Goal: Transaction & Acquisition: Purchase product/service

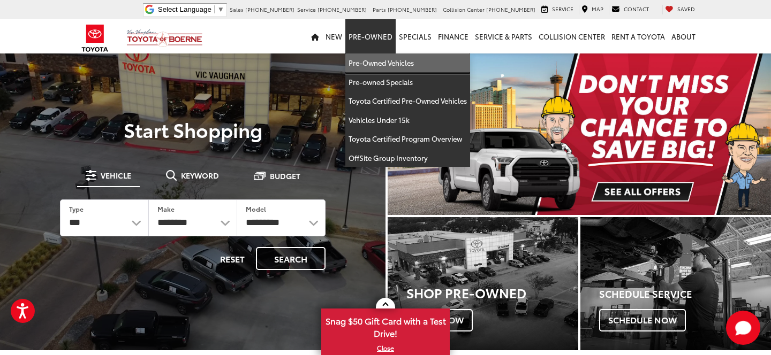
click at [382, 58] on link "Pre-Owned Vehicles" at bounding box center [407, 63] width 125 height 19
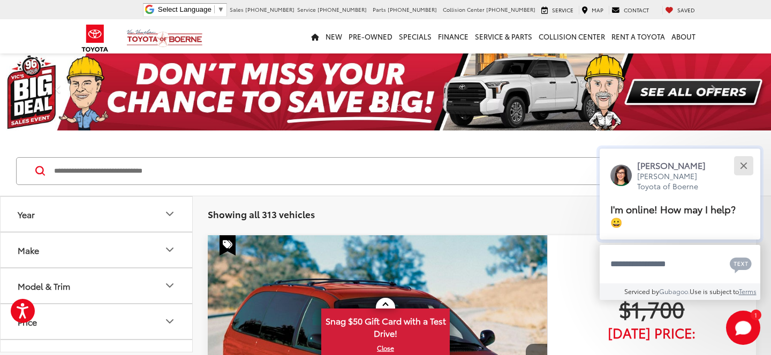
click at [744, 169] on div "Close" at bounding box center [743, 165] width 7 height 7
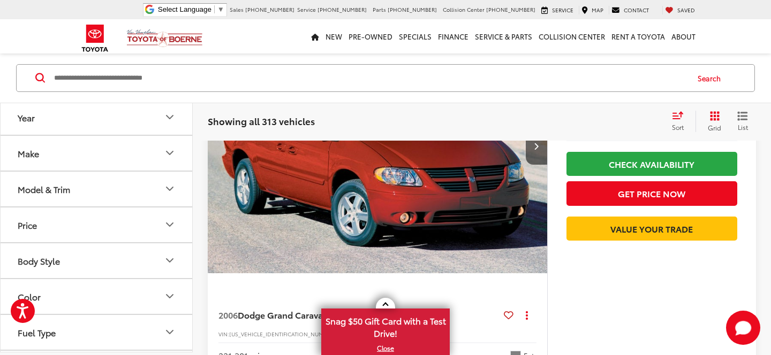
scroll to position [140, 0]
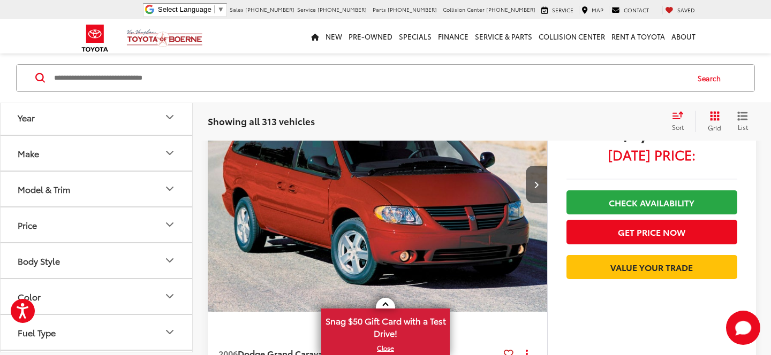
click at [169, 259] on icon "Body Style" at bounding box center [169, 260] width 13 height 13
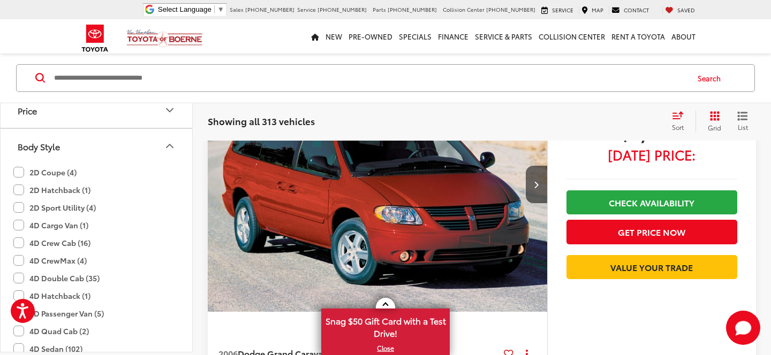
click at [21, 206] on label "2D Sport Utility (4)" at bounding box center [54, 208] width 82 height 18
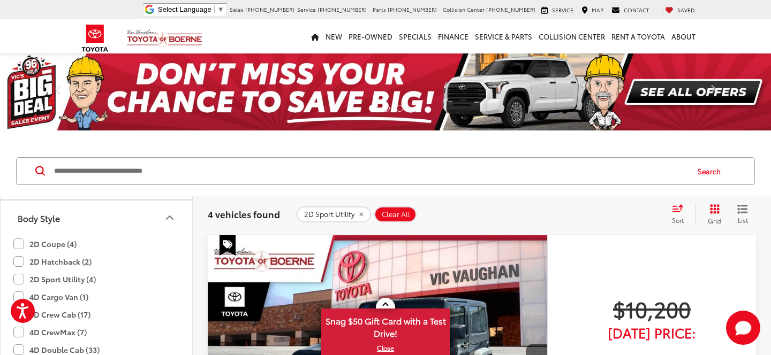
scroll to position [145, 0]
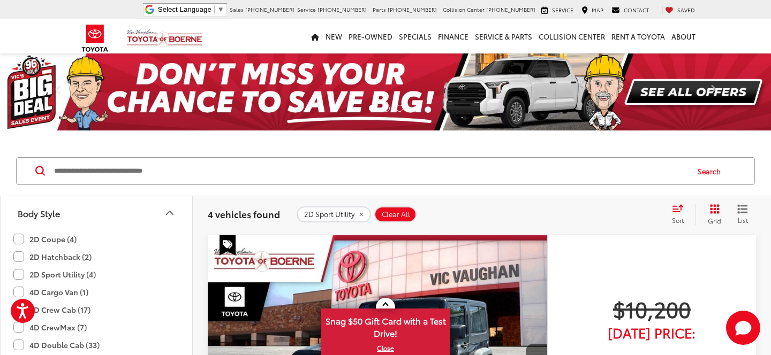
click at [21, 274] on label "2D Sport Utility (4)" at bounding box center [54, 275] width 82 height 18
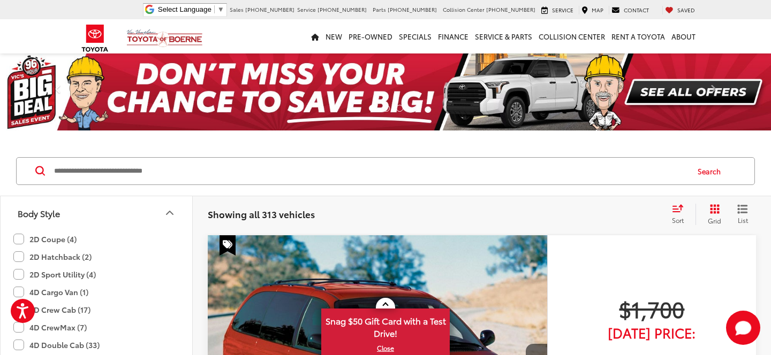
click at [742, 212] on icon "List View" at bounding box center [742, 209] width 9 height 7
click at [676, 207] on icon "Select sort value" at bounding box center [678, 208] width 12 height 8
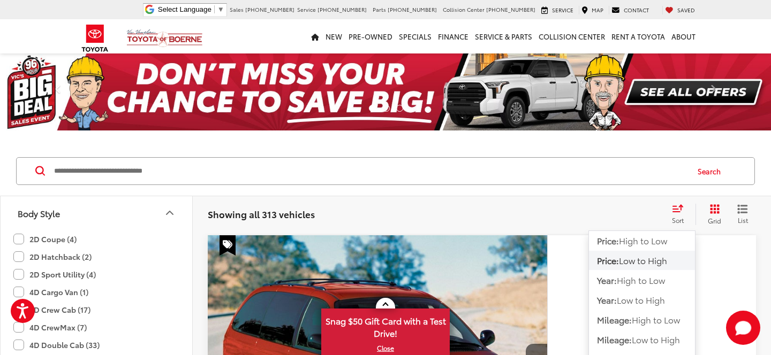
click at [640, 257] on span "Low to High" at bounding box center [643, 260] width 48 height 12
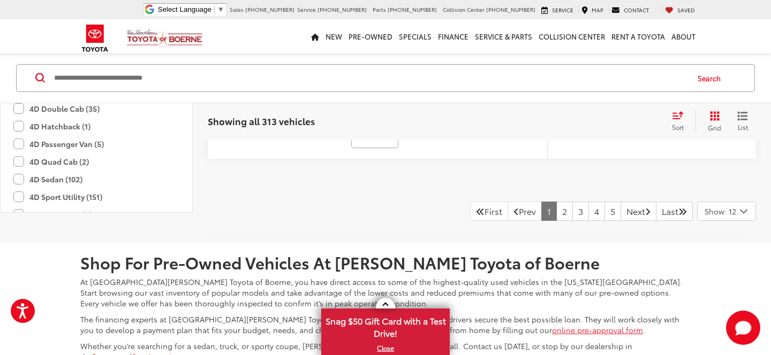
scroll to position [5613, 0]
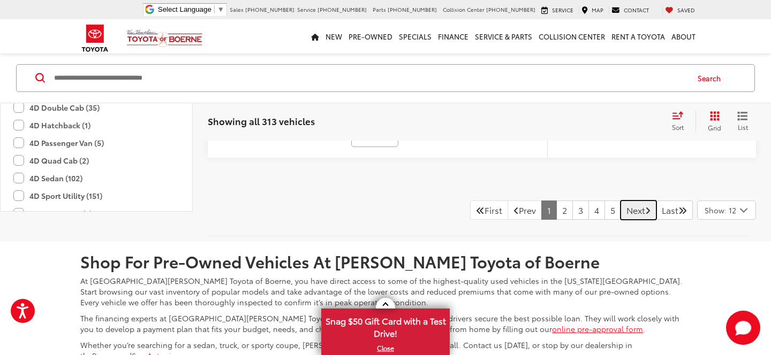
click at [645, 208] on icon "Next Page" at bounding box center [647, 210] width 5 height 9
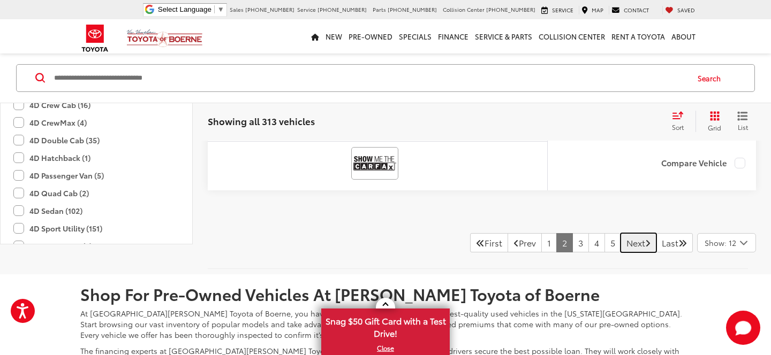
scroll to position [5692, 0]
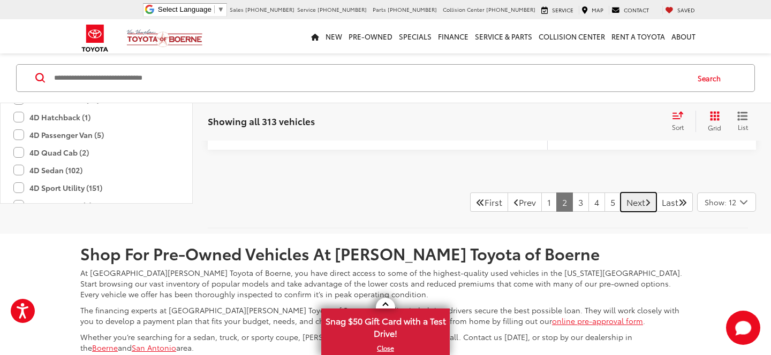
click at [645, 201] on icon "Next Page" at bounding box center [647, 202] width 5 height 9
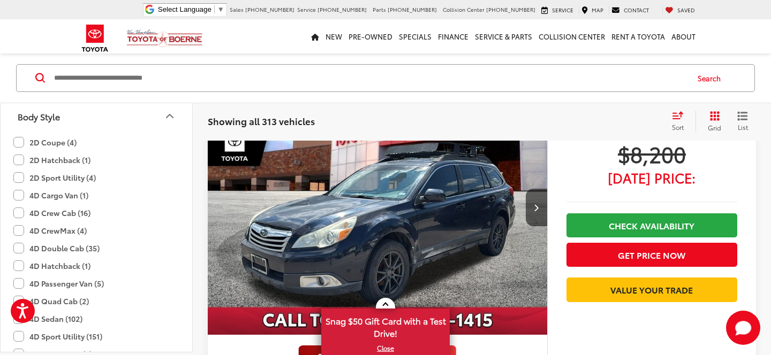
scroll to position [2960, 0]
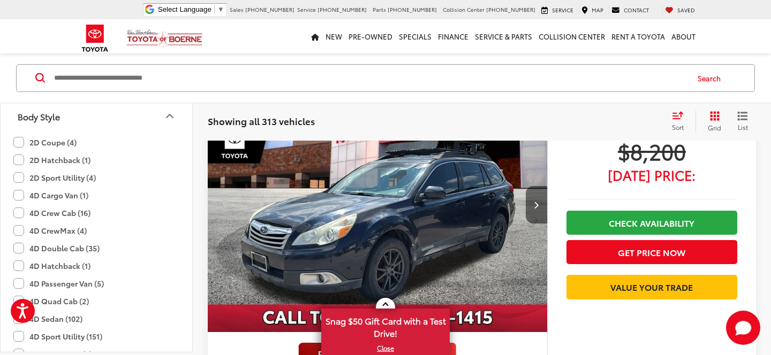
click at [535, 204] on icon "Next image" at bounding box center [536, 204] width 5 height 7
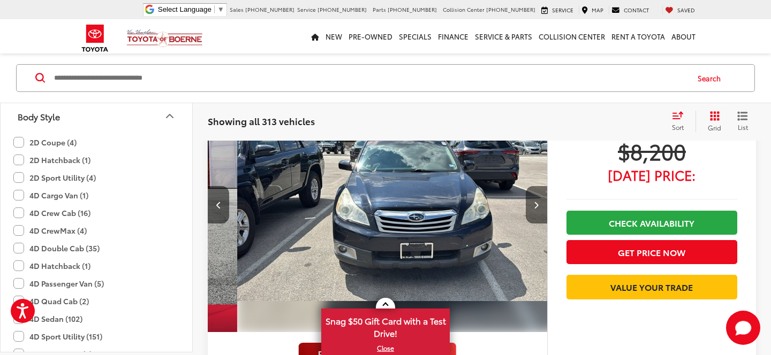
scroll to position [0, 341]
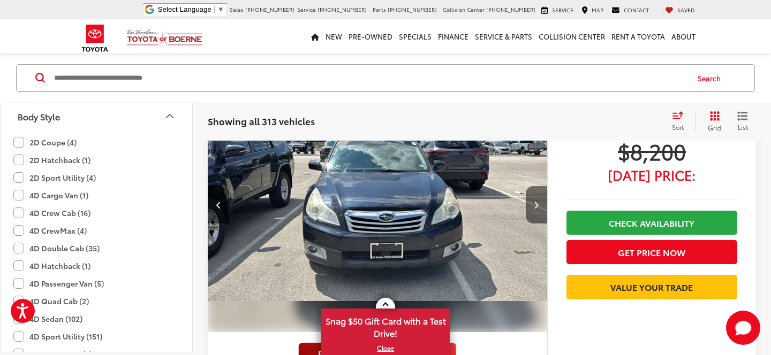
click at [535, 204] on icon "Next image" at bounding box center [536, 204] width 5 height 7
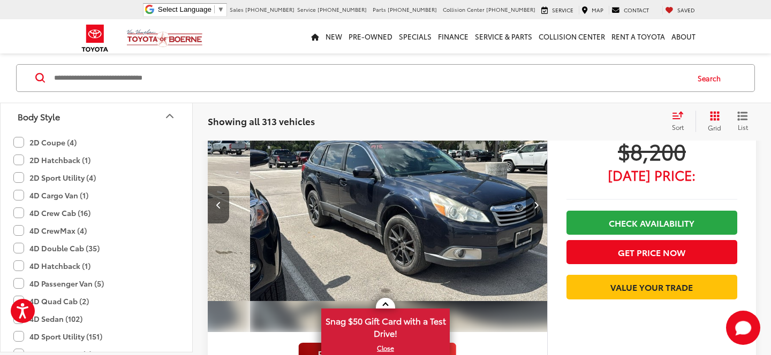
scroll to position [0, 682]
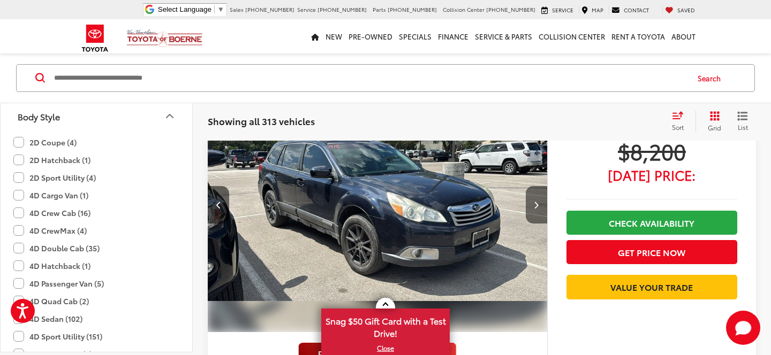
click at [535, 204] on icon "Next image" at bounding box center [536, 204] width 5 height 7
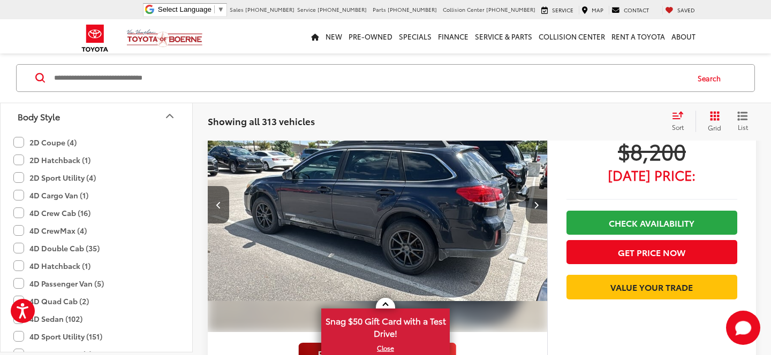
click at [536, 201] on icon "Next image" at bounding box center [536, 204] width 5 height 7
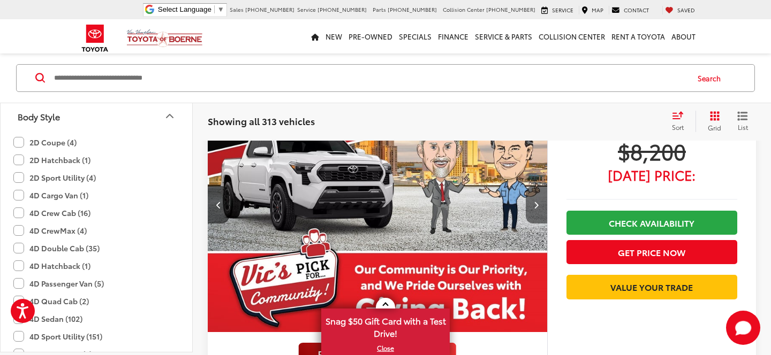
click at [536, 201] on icon "Next image" at bounding box center [536, 204] width 5 height 7
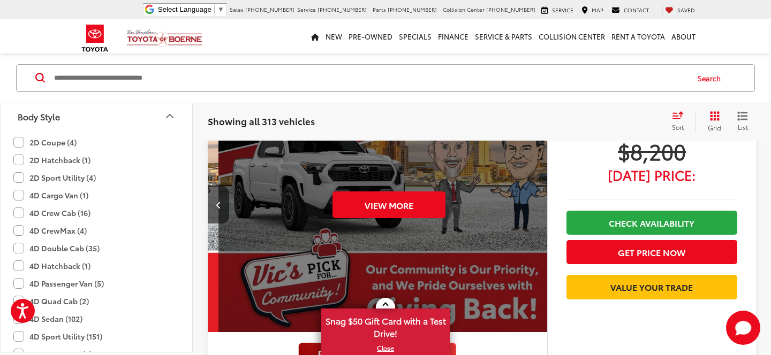
scroll to position [0, 1705]
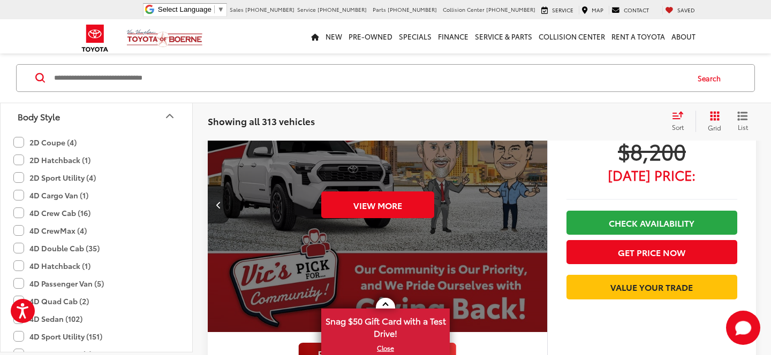
click at [536, 199] on div "View More" at bounding box center [377, 206] width 341 height 256
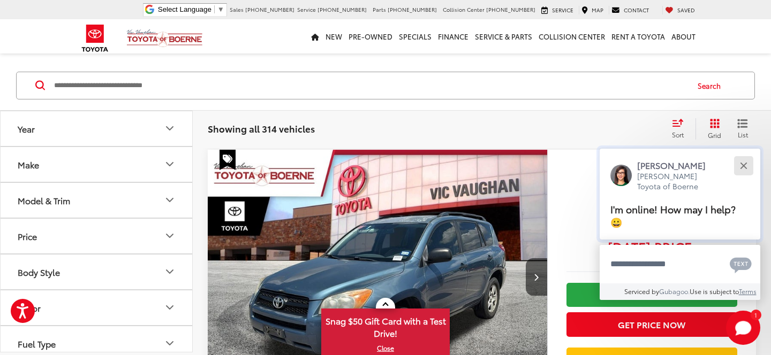
click at [746, 169] on div "Close" at bounding box center [743, 165] width 7 height 7
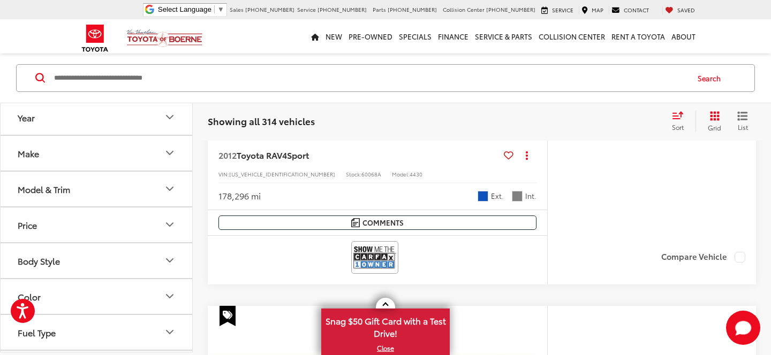
scroll to position [319, 0]
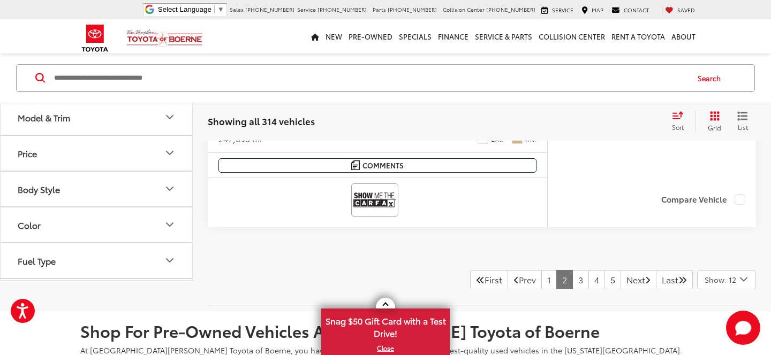
scroll to position [5540, 0]
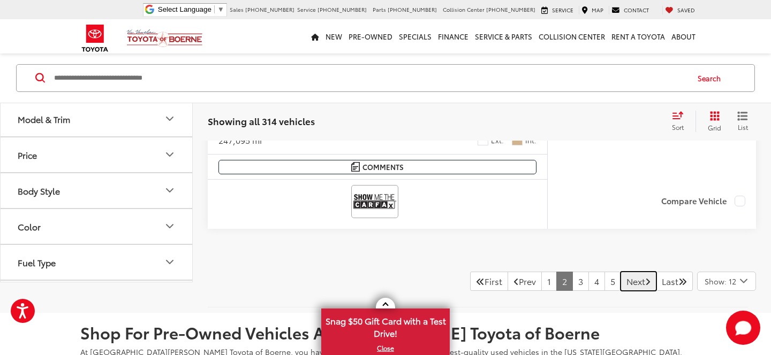
click at [629, 291] on link "Next" at bounding box center [638, 281] width 36 height 19
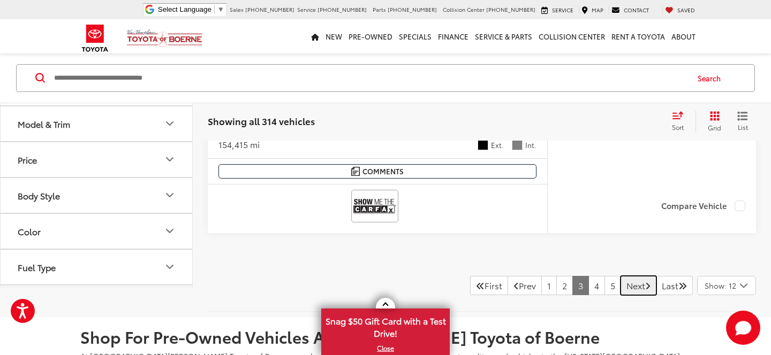
scroll to position [5609, 0]
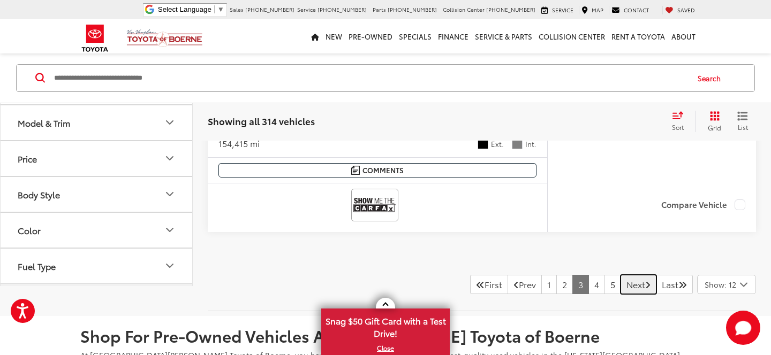
click at [645, 281] on icon "Next Page" at bounding box center [647, 284] width 5 height 9
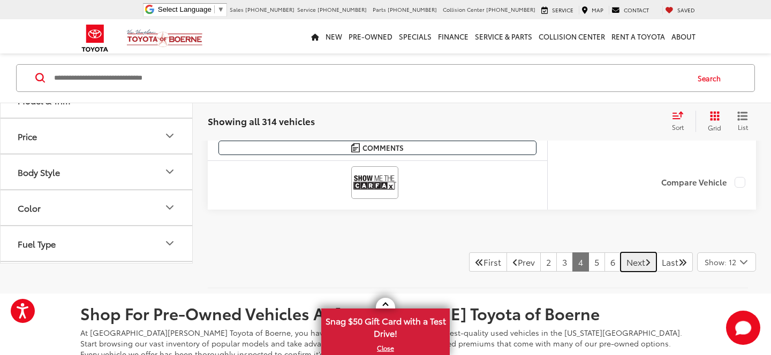
scroll to position [5610, 0]
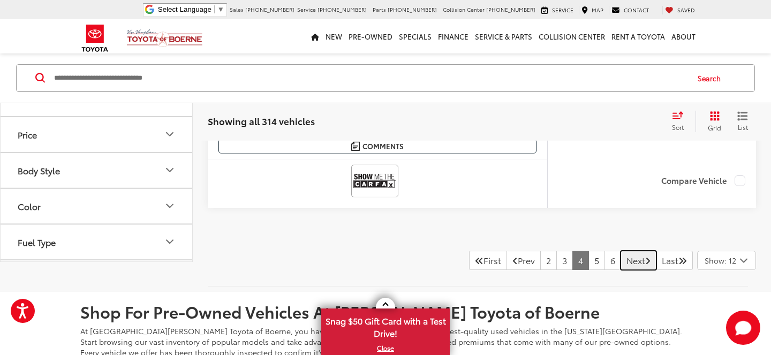
click at [635, 260] on link "Next" at bounding box center [638, 260] width 36 height 19
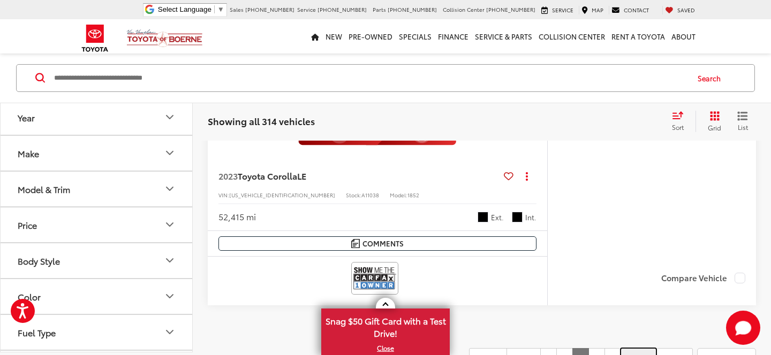
scroll to position [5514, 0]
